Goal: Information Seeking & Learning: Learn about a topic

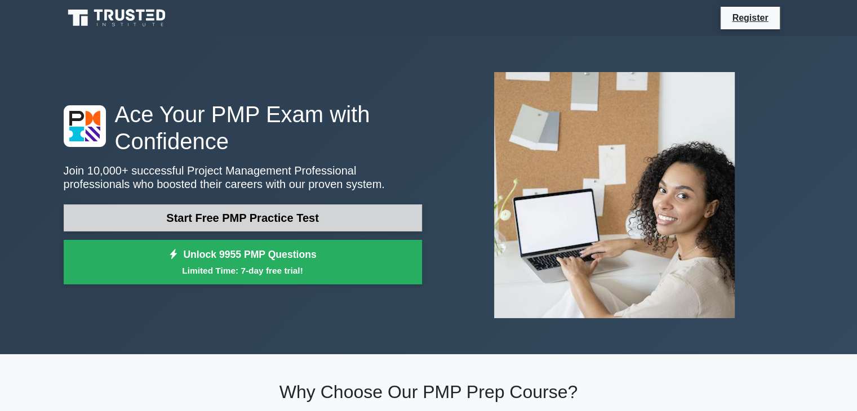
click at [285, 212] on link "Start Free PMP Practice Test" at bounding box center [243, 218] width 358 height 27
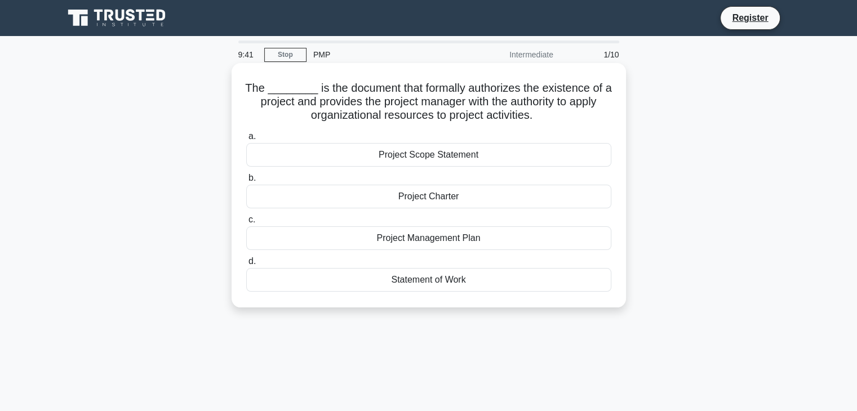
click at [408, 280] on div "Statement of Work" at bounding box center [428, 280] width 365 height 24
click at [246, 265] on input "d. Statement of Work" at bounding box center [246, 261] width 0 height 7
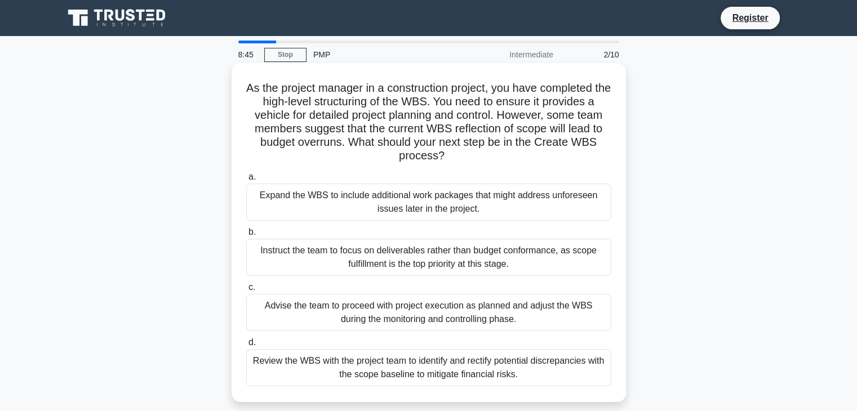
click at [445, 364] on div "Review the WBS with the project team to identify and rectify potential discrepa…" at bounding box center [428, 367] width 365 height 37
click at [246, 347] on input "d. Review the WBS with the project team to identify and rectify potential discr…" at bounding box center [246, 342] width 0 height 7
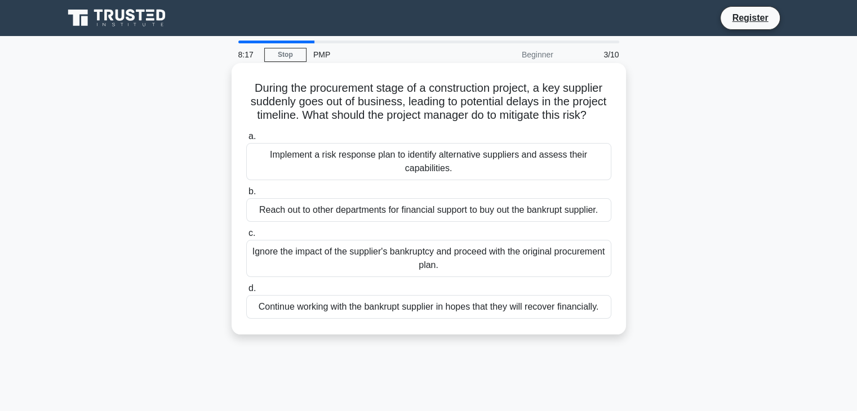
click at [339, 170] on div "Implement a risk response plan to identify alternative suppliers and assess the…" at bounding box center [428, 161] width 365 height 37
click at [246, 140] on input "a. Implement a risk response plan to identify alternative suppliers and assess …" at bounding box center [246, 136] width 0 height 7
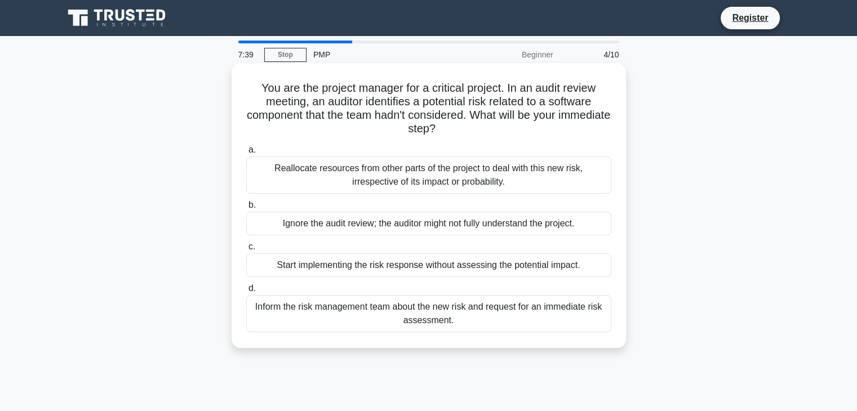
click at [539, 314] on div "Inform the risk management team about the new risk and request for an immediate…" at bounding box center [428, 313] width 365 height 37
click at [246, 292] on input "d. Inform the risk management team about the new risk and request for an immedi…" at bounding box center [246, 288] width 0 height 7
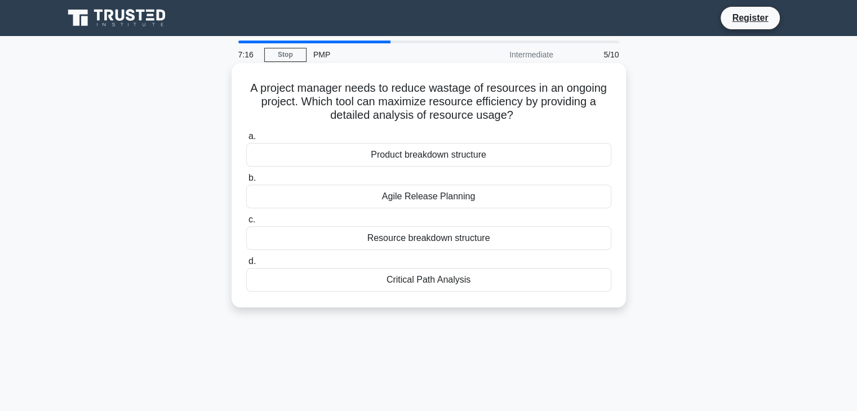
click at [414, 241] on div "Resource breakdown structure" at bounding box center [428, 239] width 365 height 24
click at [246, 224] on input "c. Resource breakdown structure" at bounding box center [246, 219] width 0 height 7
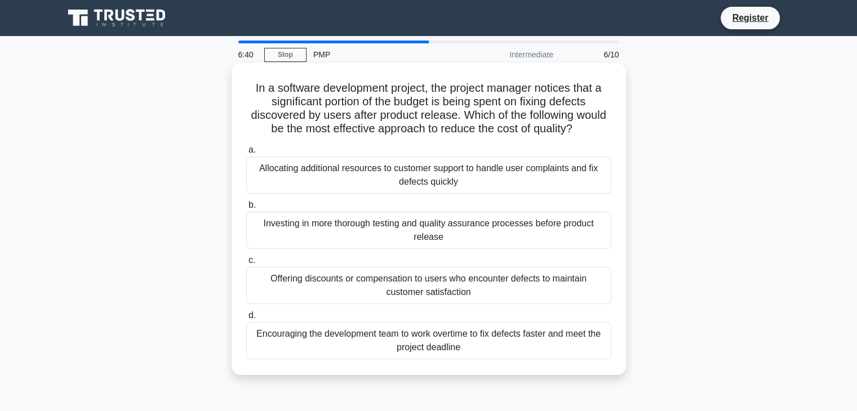
click at [316, 234] on div "Investing in more thorough testing and quality assurance processes before produ…" at bounding box center [428, 230] width 365 height 37
click at [246, 209] on input "b. Investing in more thorough testing and quality assurance processes before pr…" at bounding box center [246, 205] width 0 height 7
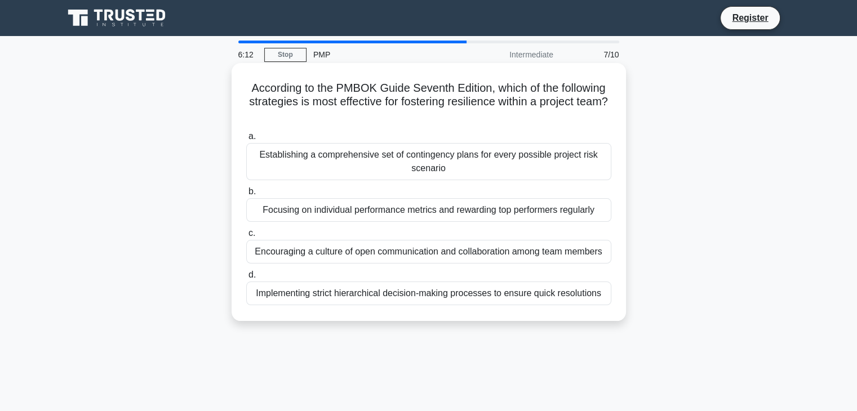
click at [402, 249] on div "Encouraging a culture of open communication and collaboration among team members" at bounding box center [428, 252] width 365 height 24
click at [246, 237] on input "c. Encouraging a culture of open communication and collaboration among team mem…" at bounding box center [246, 233] width 0 height 7
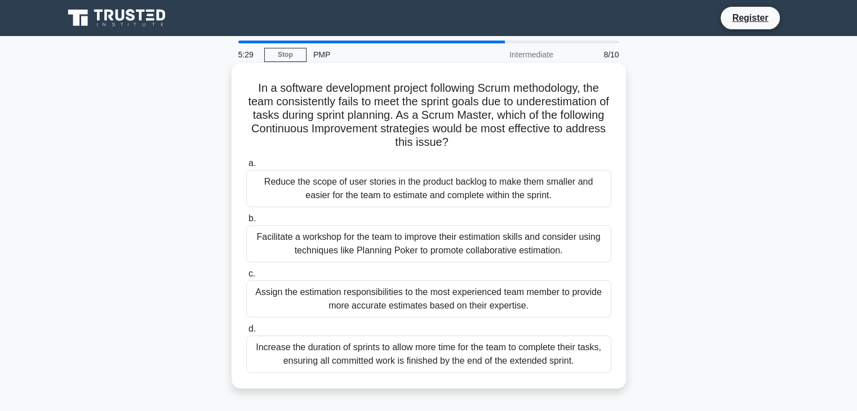
click at [338, 251] on div "Facilitate a workshop for the team to improve their estimation skills and consi…" at bounding box center [428, 243] width 365 height 37
click at [246, 223] on input "b. Facilitate a workshop for the team to improve their estimation skills and co…" at bounding box center [246, 218] width 0 height 7
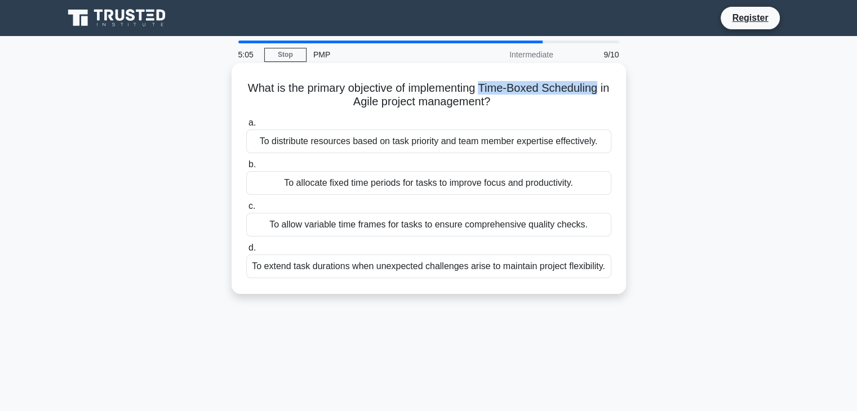
drag, startPoint x: 490, startPoint y: 88, endPoint x: 611, endPoint y: 88, distance: 121.7
click at [611, 88] on h5 "What is the primary objective of implementing Time-Boxed Scheduling in Agile pr…" at bounding box center [428, 95] width 367 height 28
copy h5 "Time-Boxed Scheduling"
click at [431, 183] on div "To allocate fixed time periods for tasks to improve focus and productivity." at bounding box center [428, 183] width 365 height 24
click at [246, 169] on input "b. To allocate fixed time periods for tasks to improve focus and productivity." at bounding box center [246, 164] width 0 height 7
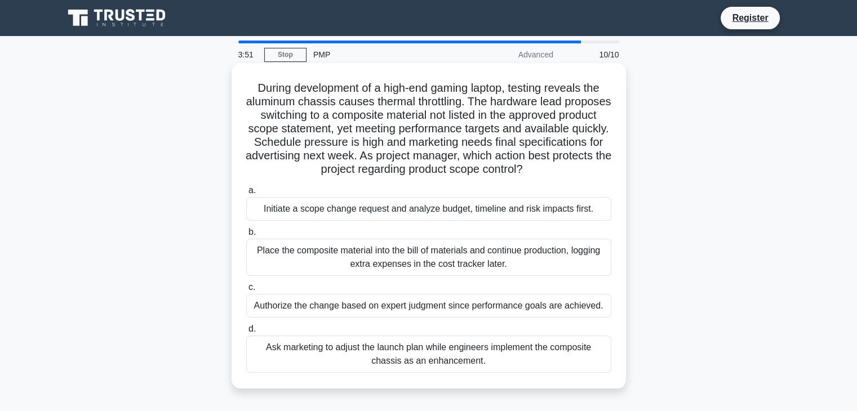
click at [439, 309] on div "Authorize the change based on expert judgment since performance goals are achie…" at bounding box center [428, 306] width 365 height 24
click at [246, 291] on input "c. Authorize the change based on expert judgment since performance goals are ac…" at bounding box center [246, 287] width 0 height 7
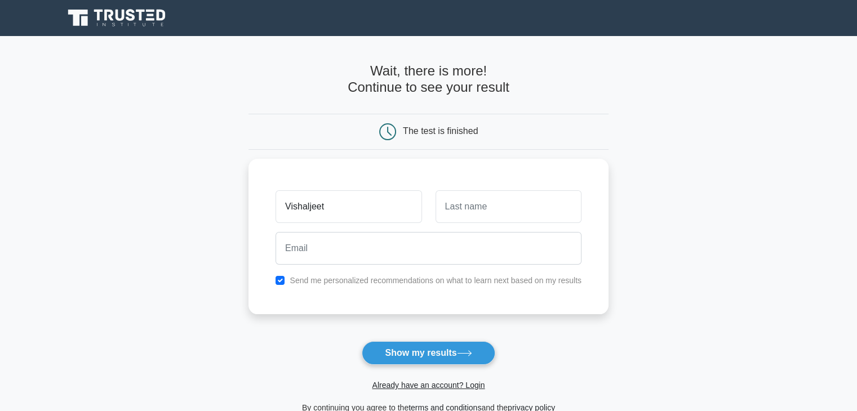
type input "Vishaljeet"
type input "Singh"
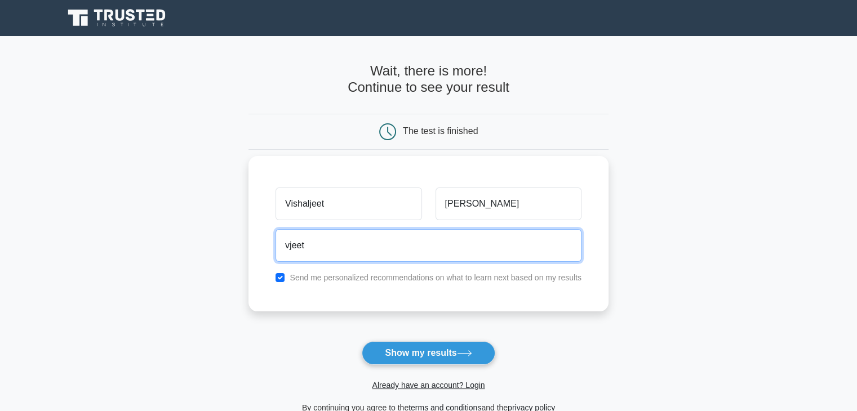
type input "vjeet474@gmail.com"
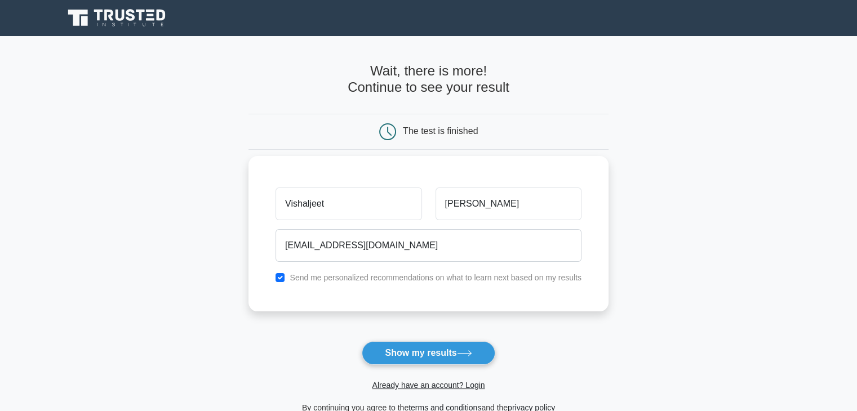
click at [274, 273] on div "Send me personalized recommendations on what to learn next based on my results" at bounding box center [429, 278] width 320 height 14
click at [281, 276] on input "checkbox" at bounding box center [280, 277] width 9 height 9
checkbox input "false"
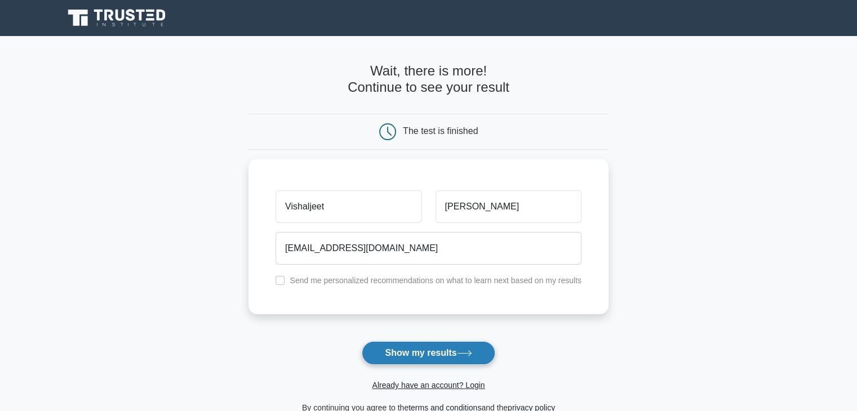
drag, startPoint x: 414, startPoint y: 351, endPoint x: 273, endPoint y: 348, distance: 140.9
click at [413, 352] on button "Show my results" at bounding box center [428, 354] width 133 height 24
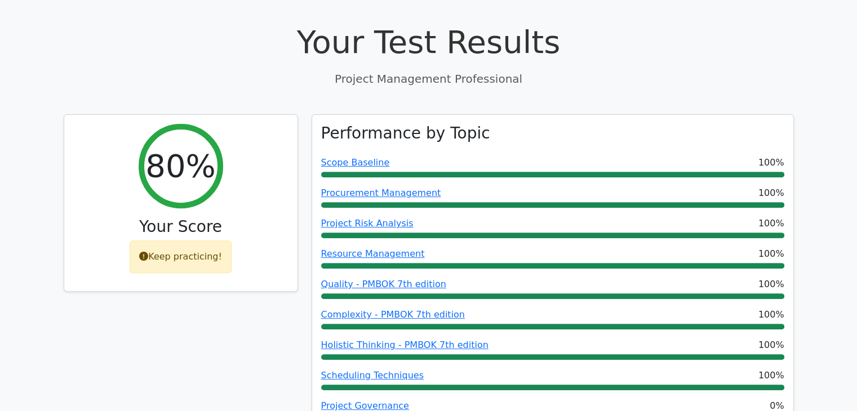
scroll to position [451, 0]
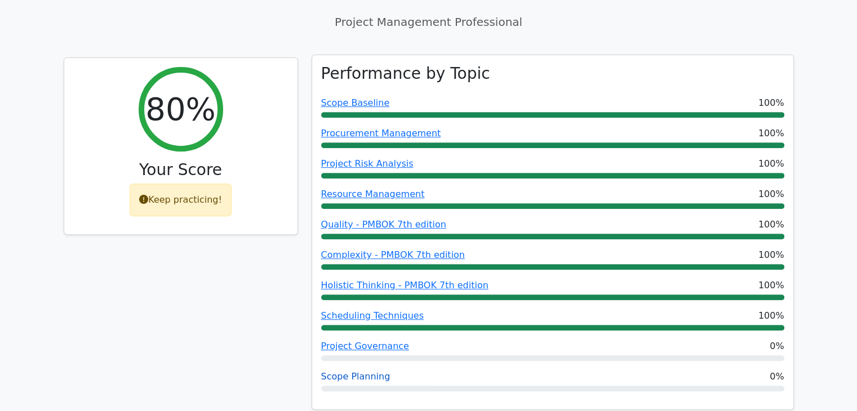
click at [345, 371] on link "Scope Planning" at bounding box center [355, 376] width 69 height 11
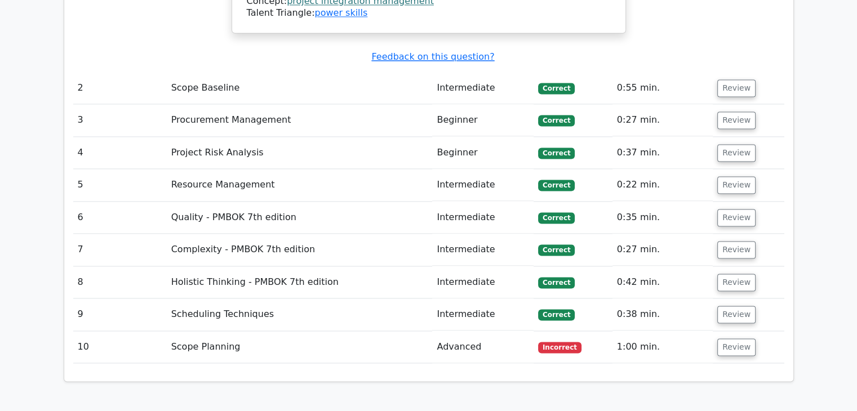
scroll to position [1747, 0]
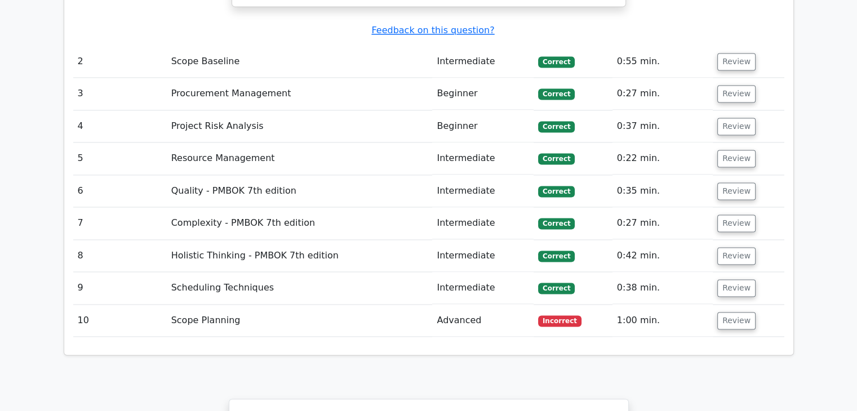
click at [260, 305] on td "Scope Planning" at bounding box center [300, 321] width 266 height 32
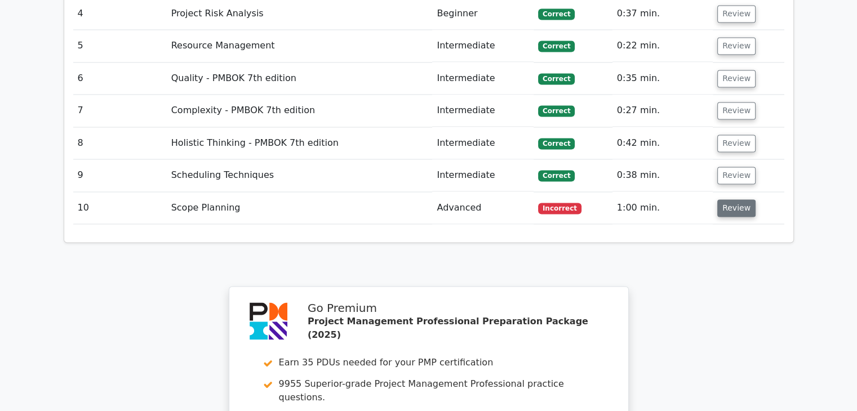
click at [727, 200] on button "Review" at bounding box center [736, 208] width 38 height 17
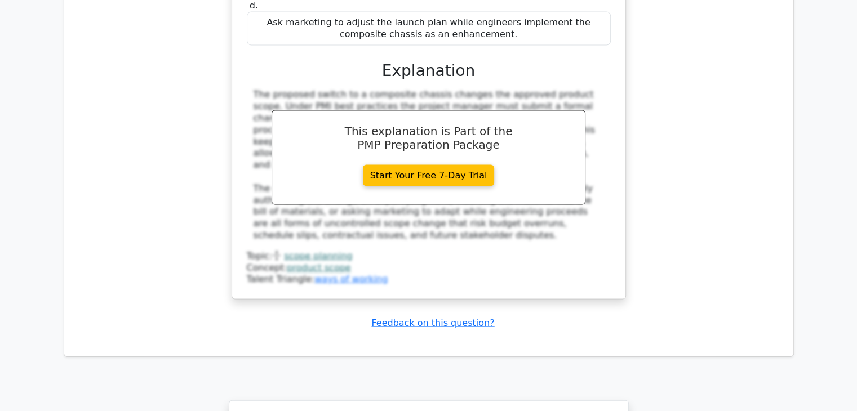
scroll to position [2649, 0]
